Goal: Find specific page/section: Find specific page/section

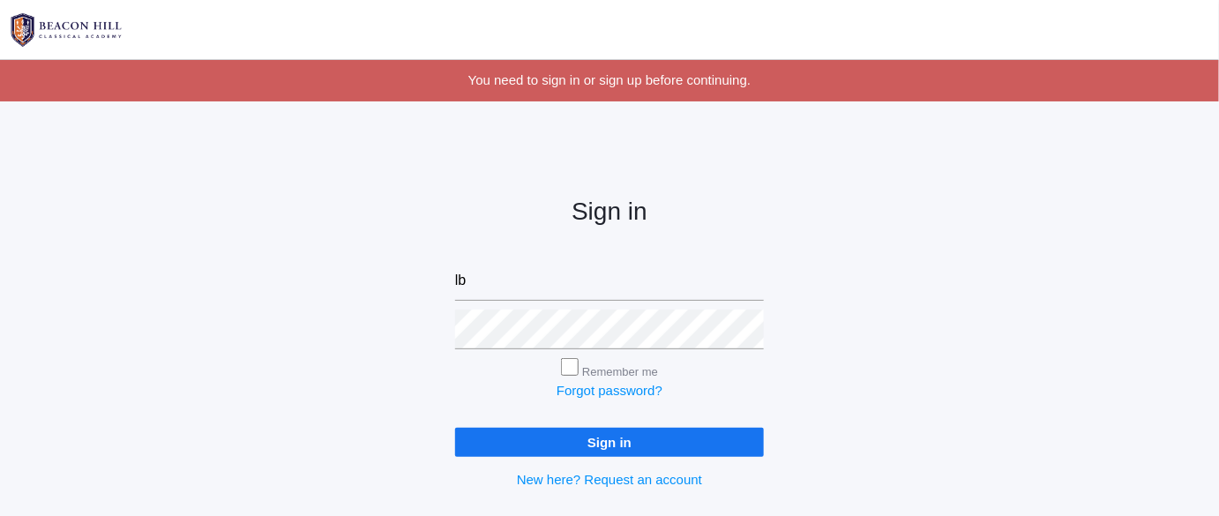
type input "[EMAIL_ADDRESS][DOMAIN_NAME]"
click at [576, 437] on input "Sign in" at bounding box center [609, 442] width 309 height 29
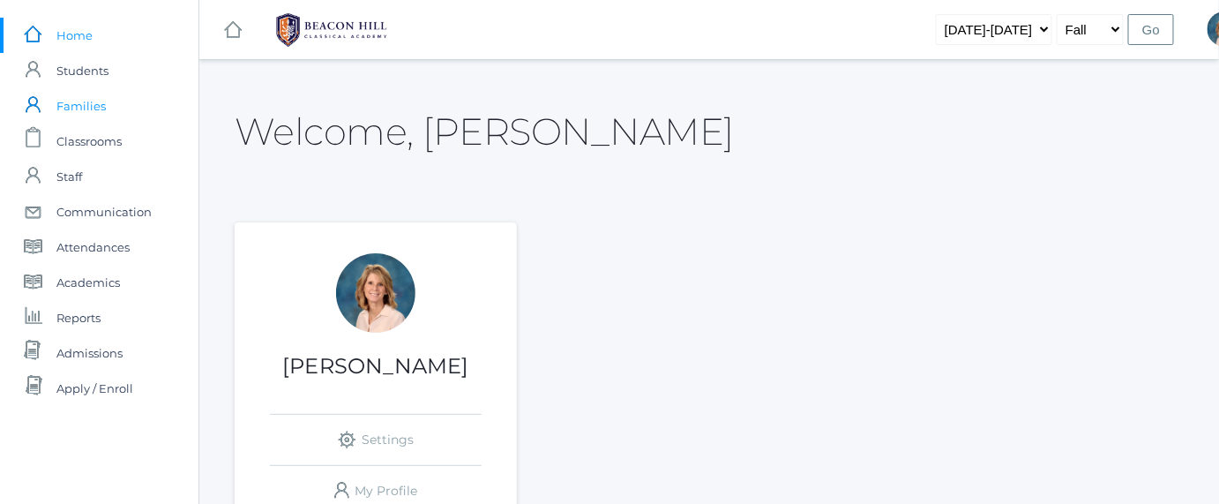
click at [87, 108] on span "Families" at bounding box center [80, 105] width 49 height 35
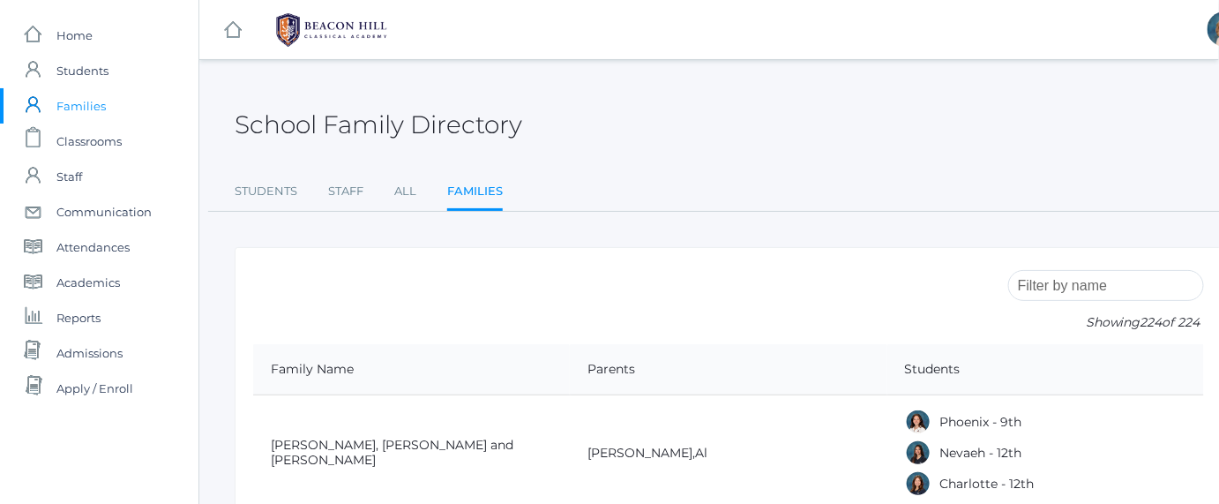
click at [87, 108] on span "Families" at bounding box center [80, 105] width 49 height 35
click at [1064, 281] on input "search" at bounding box center [1106, 285] width 196 height 31
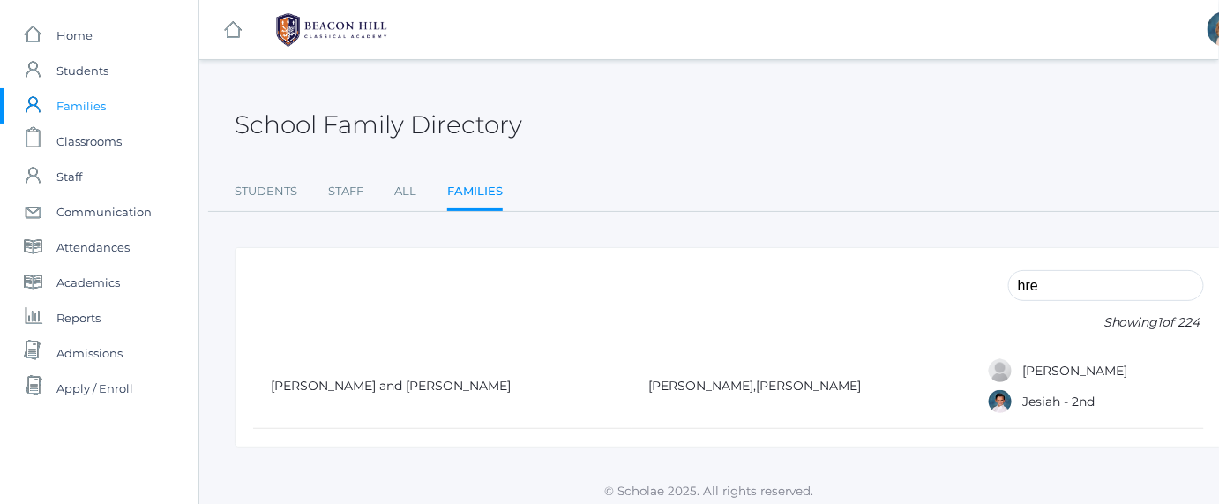
type input "hre"
click at [987, 404] on div at bounding box center [1000, 401] width 26 height 26
